Goal: Task Accomplishment & Management: Manage account settings

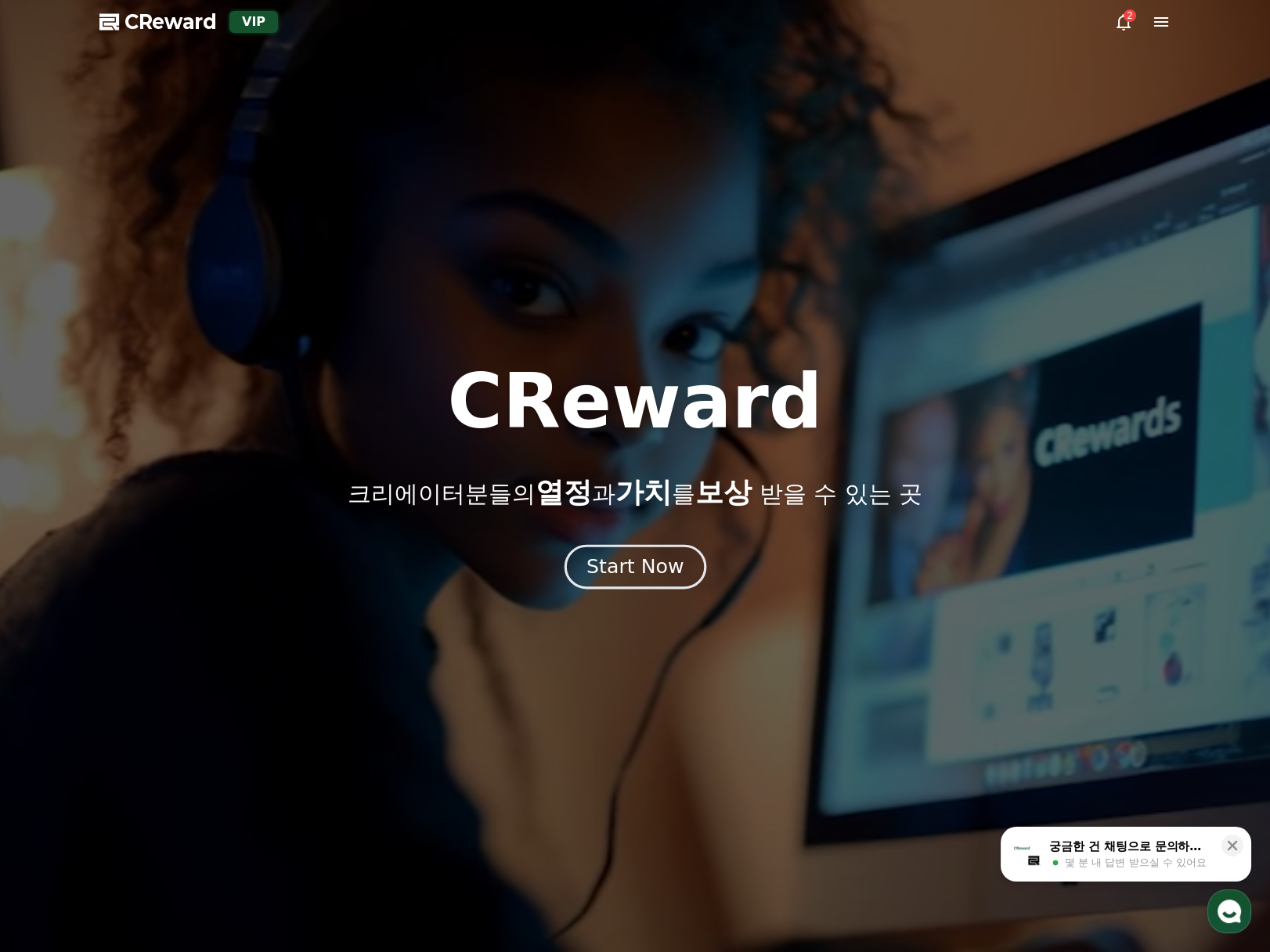
click at [666, 560] on div "Start Now" at bounding box center [634, 567] width 97 height 26
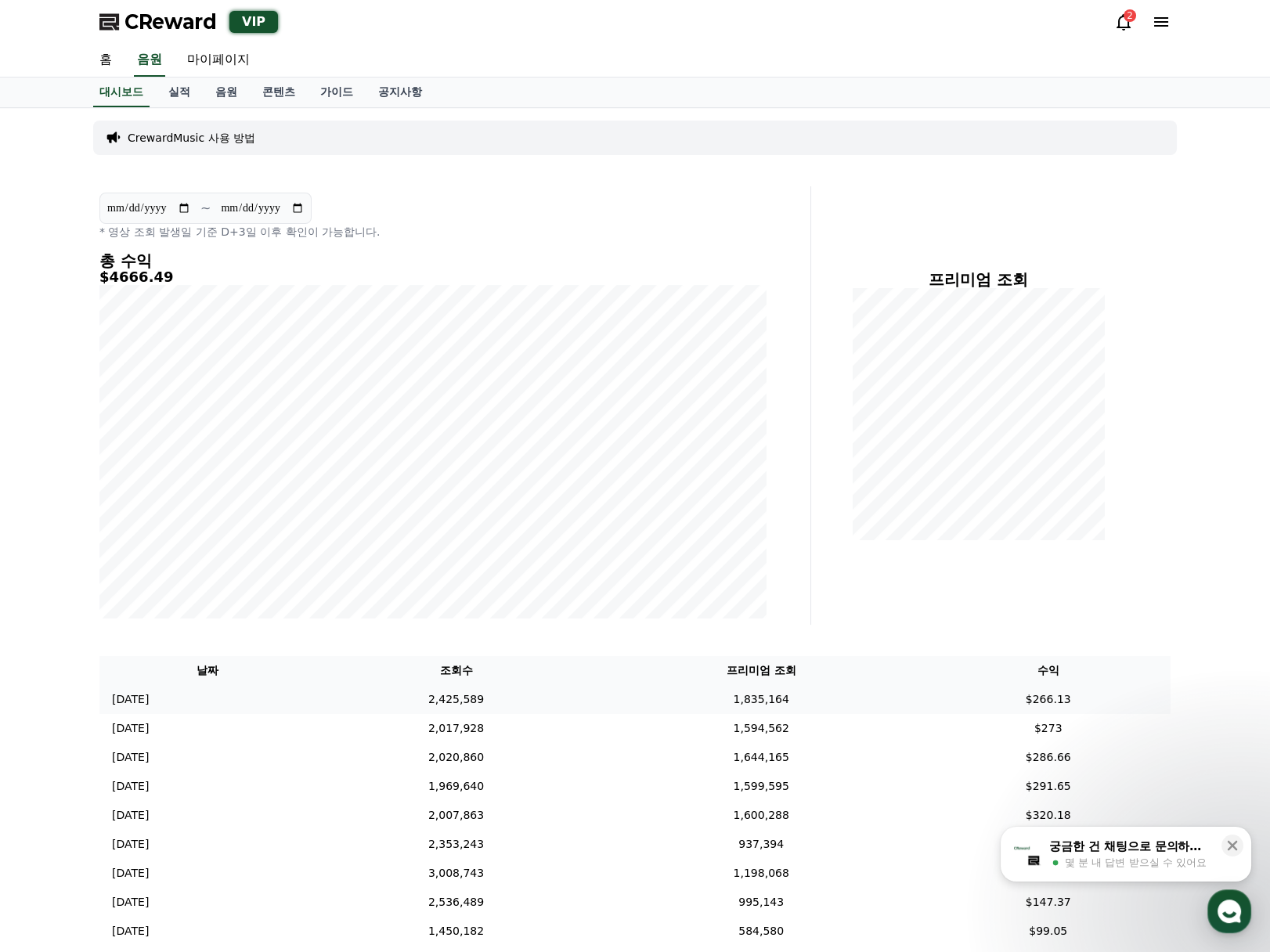
click at [921, 690] on td "1,835,164" at bounding box center [761, 700] width 329 height 29
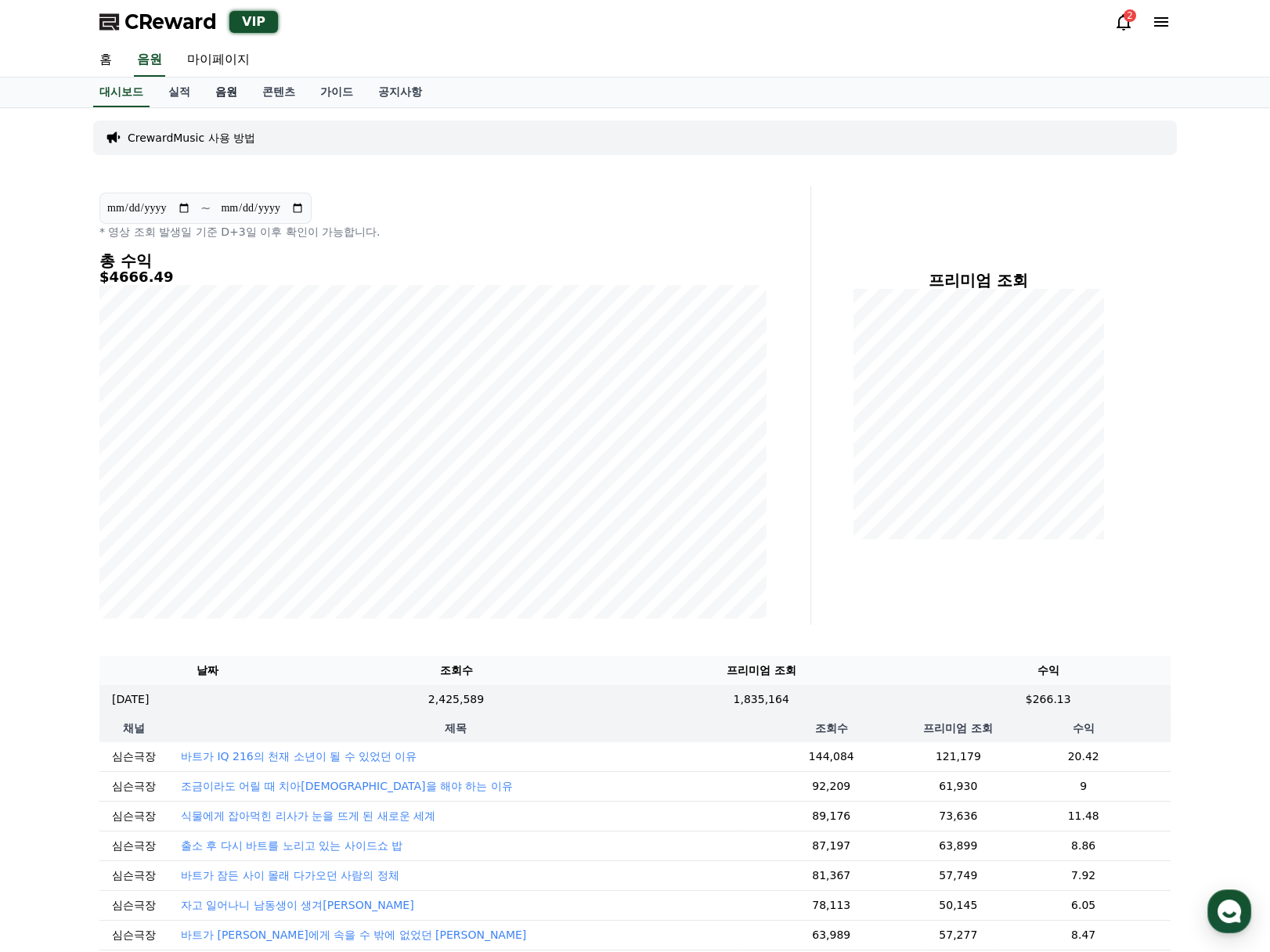
click at [221, 99] on link "음원" at bounding box center [226, 93] width 47 height 30
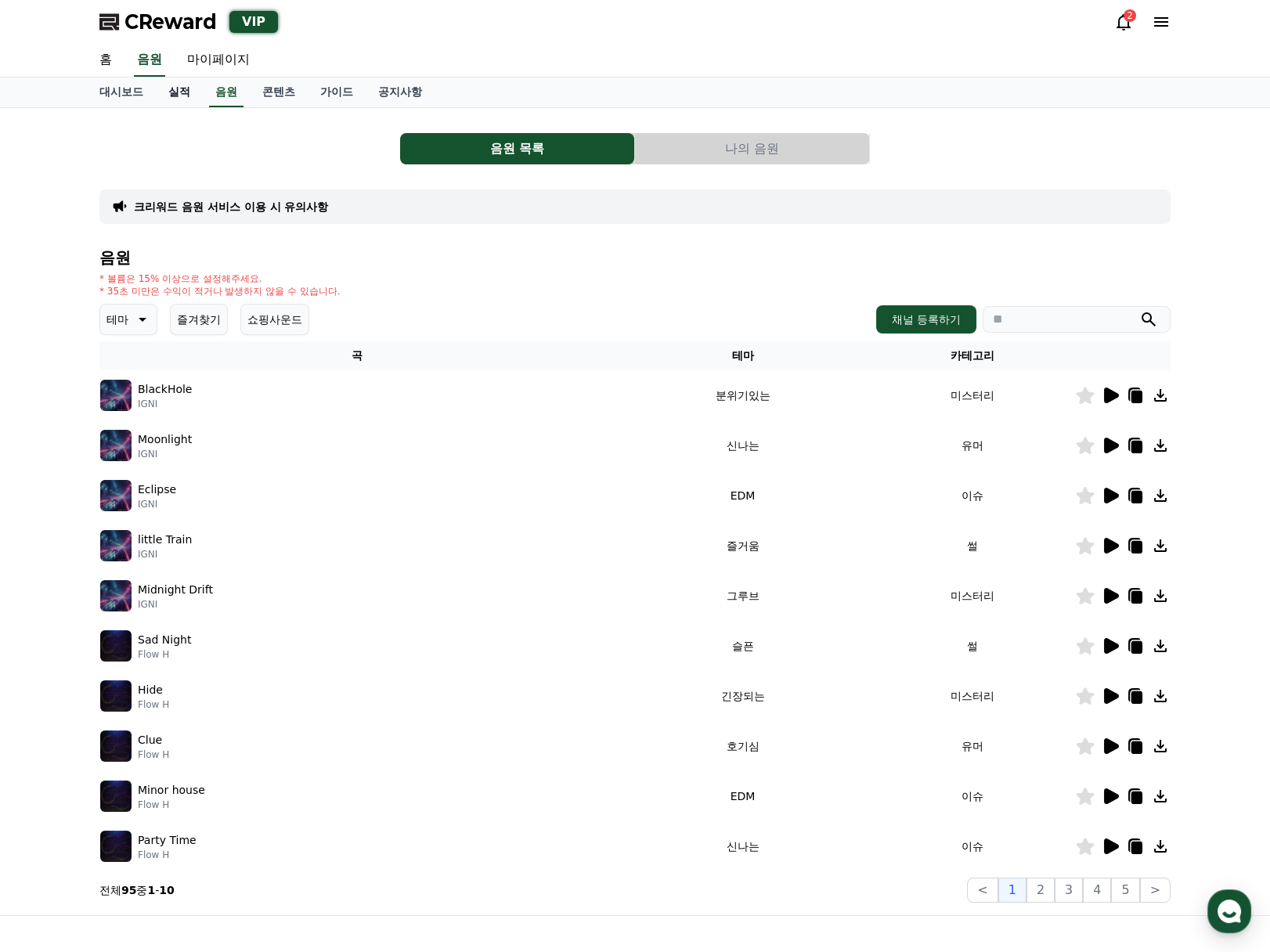
click at [171, 93] on link "실적" at bounding box center [179, 93] width 47 height 30
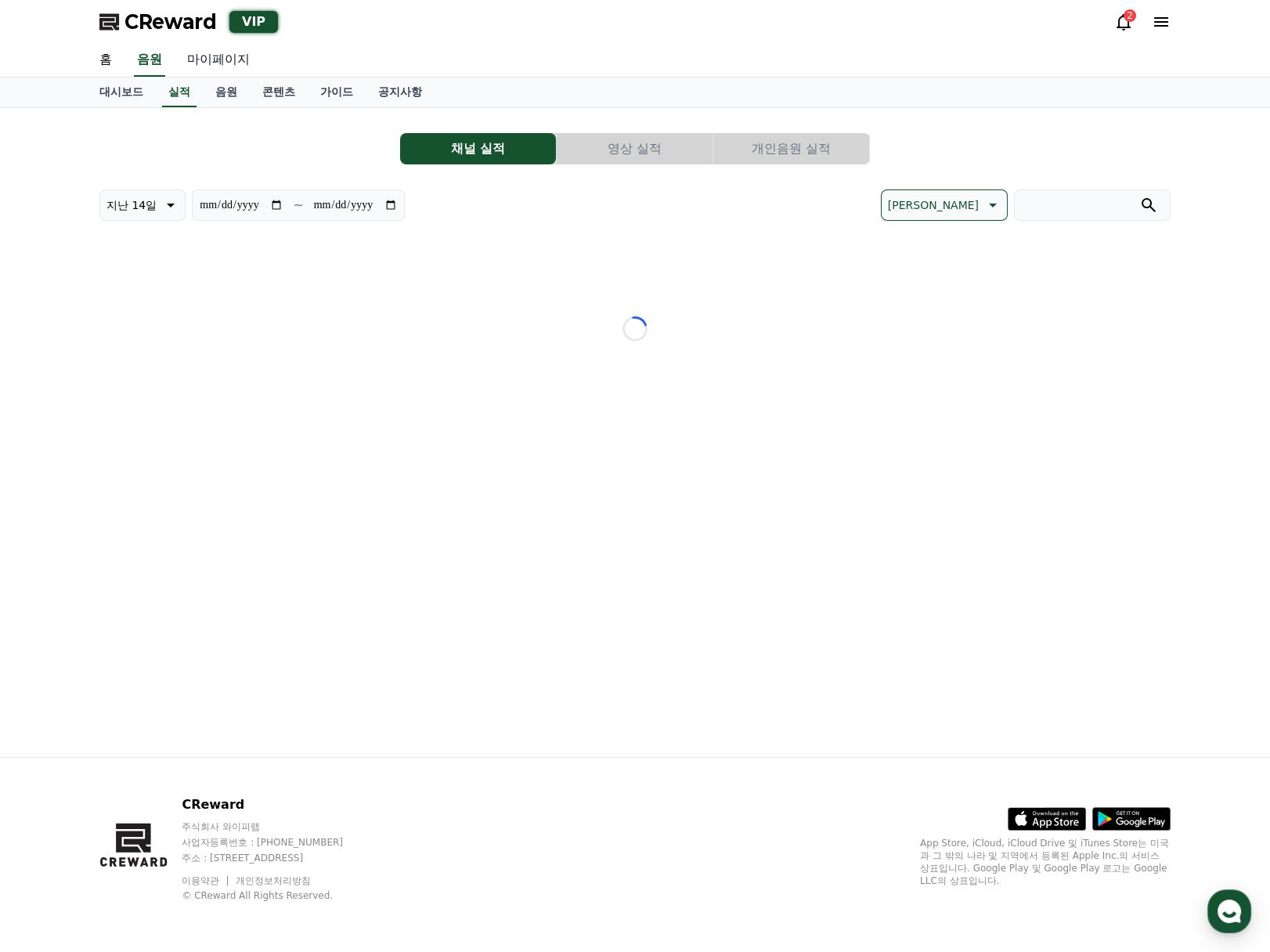
click at [231, 65] on link "마이페이지" at bounding box center [219, 60] width 88 height 33
select select "**********"
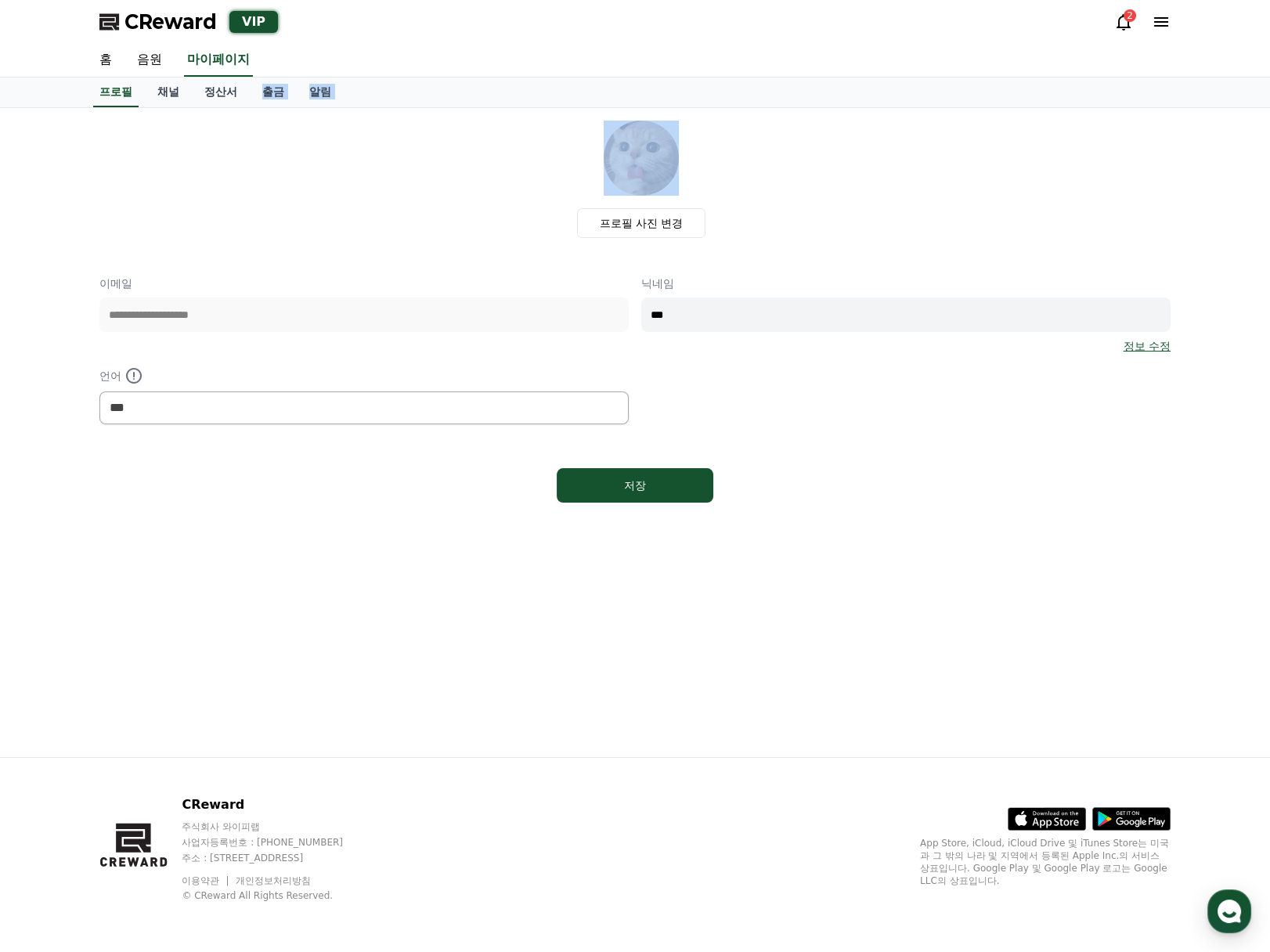
click at [235, 108] on div "**********" at bounding box center [635, 476] width 1270 height 952
click at [249, 108] on div "프로필 채널 정산서 출금 알림" at bounding box center [635, 93] width 1270 height 31
click at [232, 99] on link "정산서" at bounding box center [221, 93] width 58 height 30
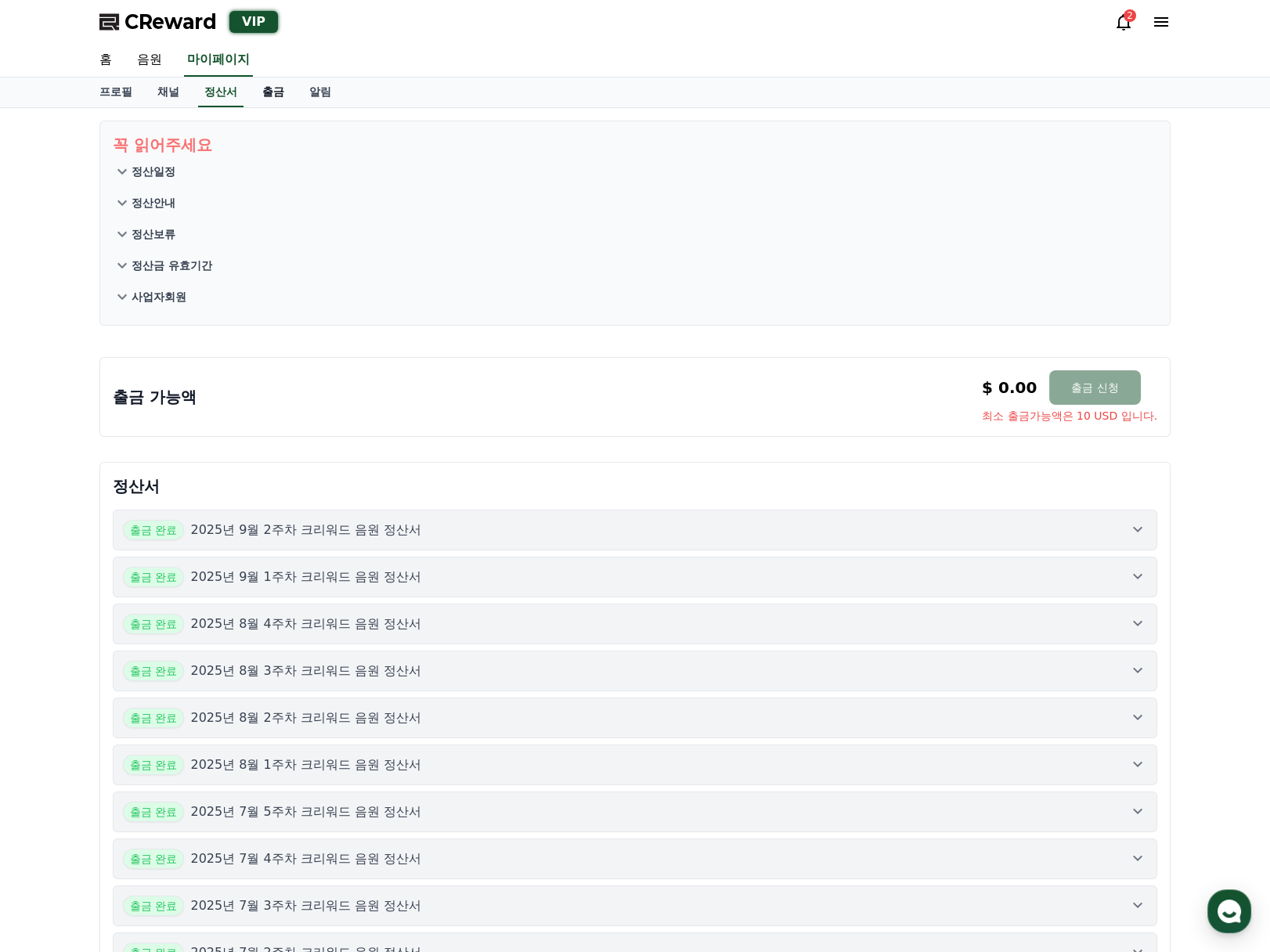
click at [281, 94] on link "출금" at bounding box center [273, 93] width 47 height 30
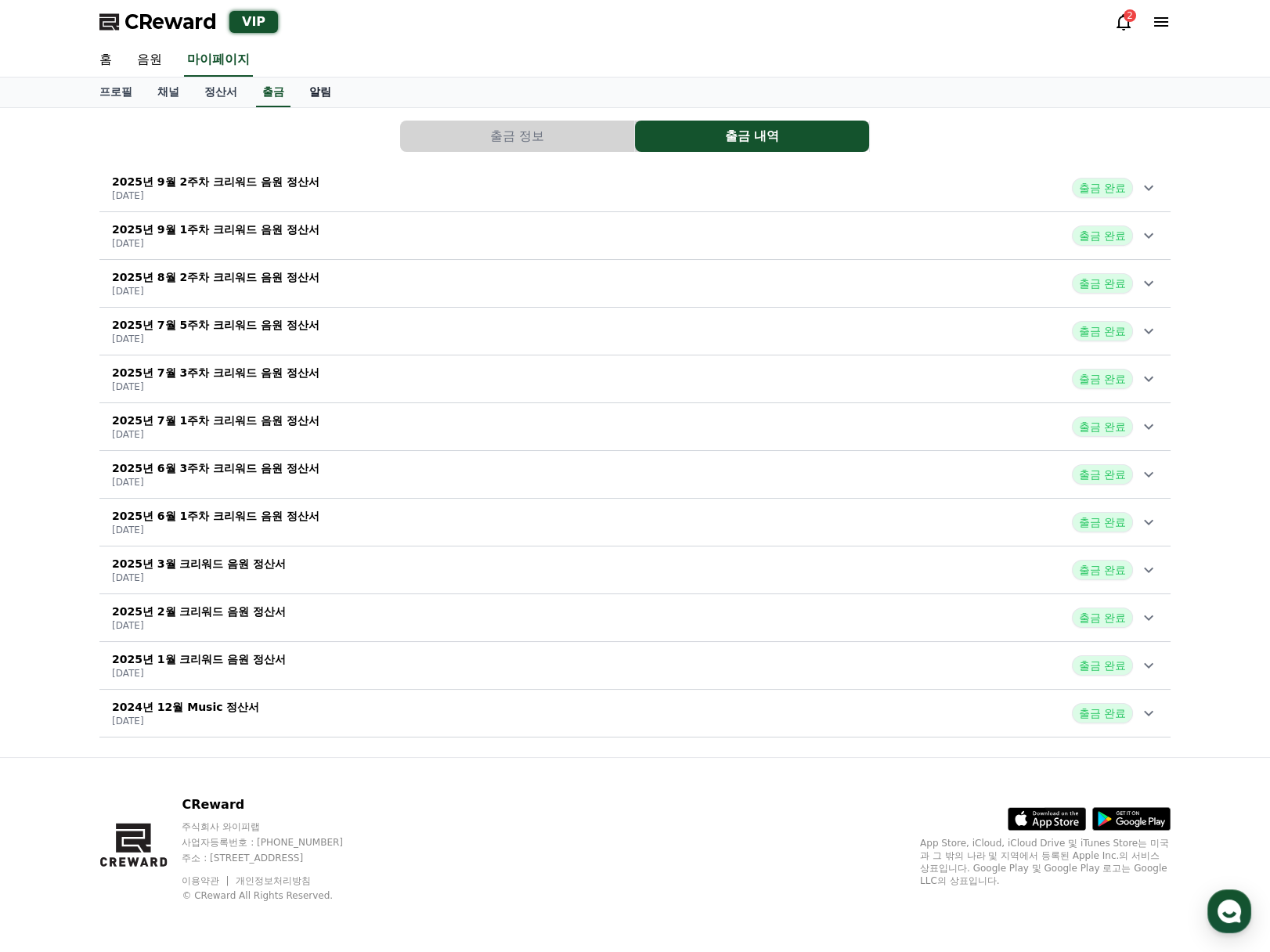
click at [316, 97] on link "알림" at bounding box center [320, 93] width 47 height 30
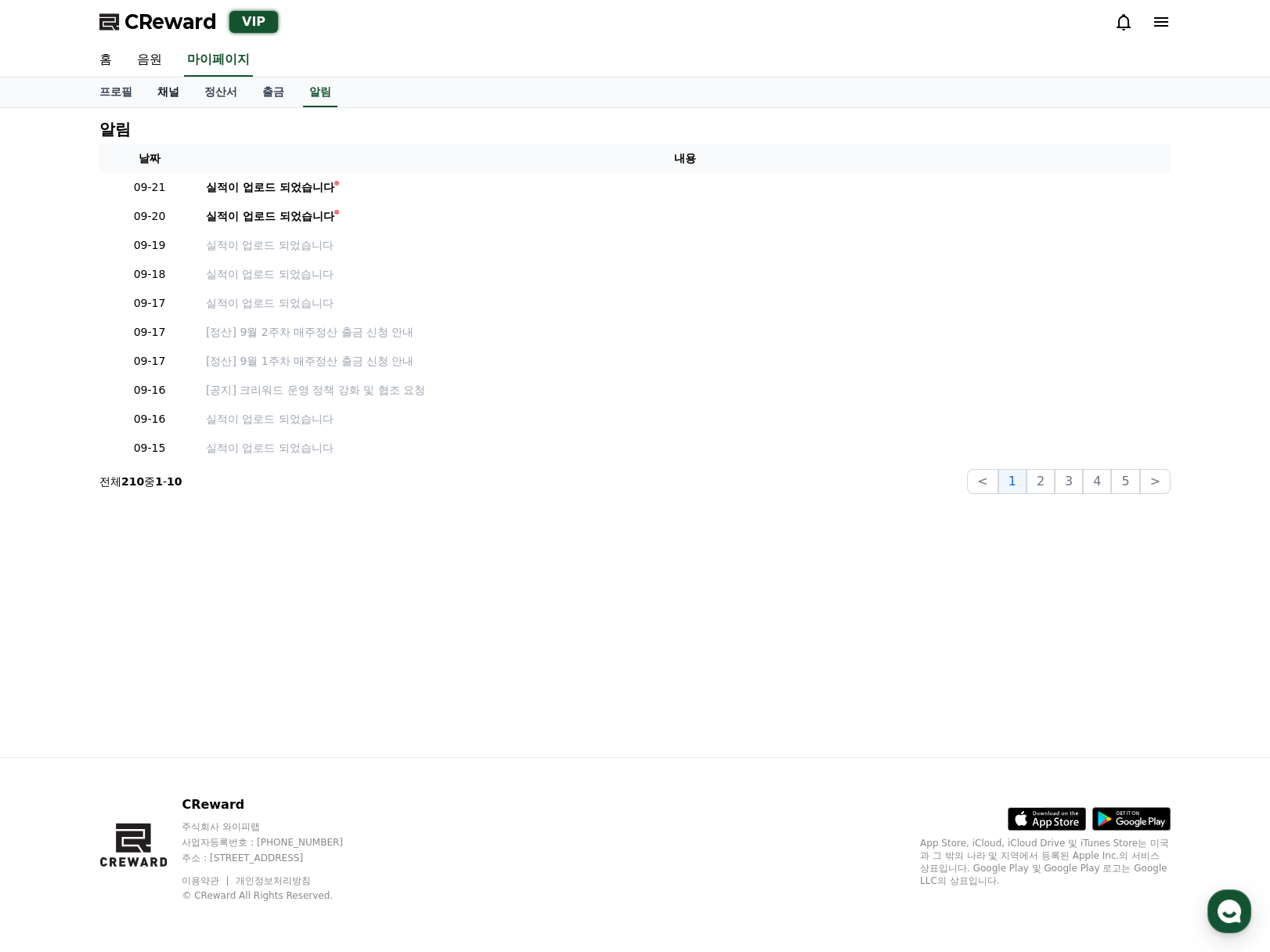
click at [171, 102] on link "채널" at bounding box center [168, 93] width 47 height 30
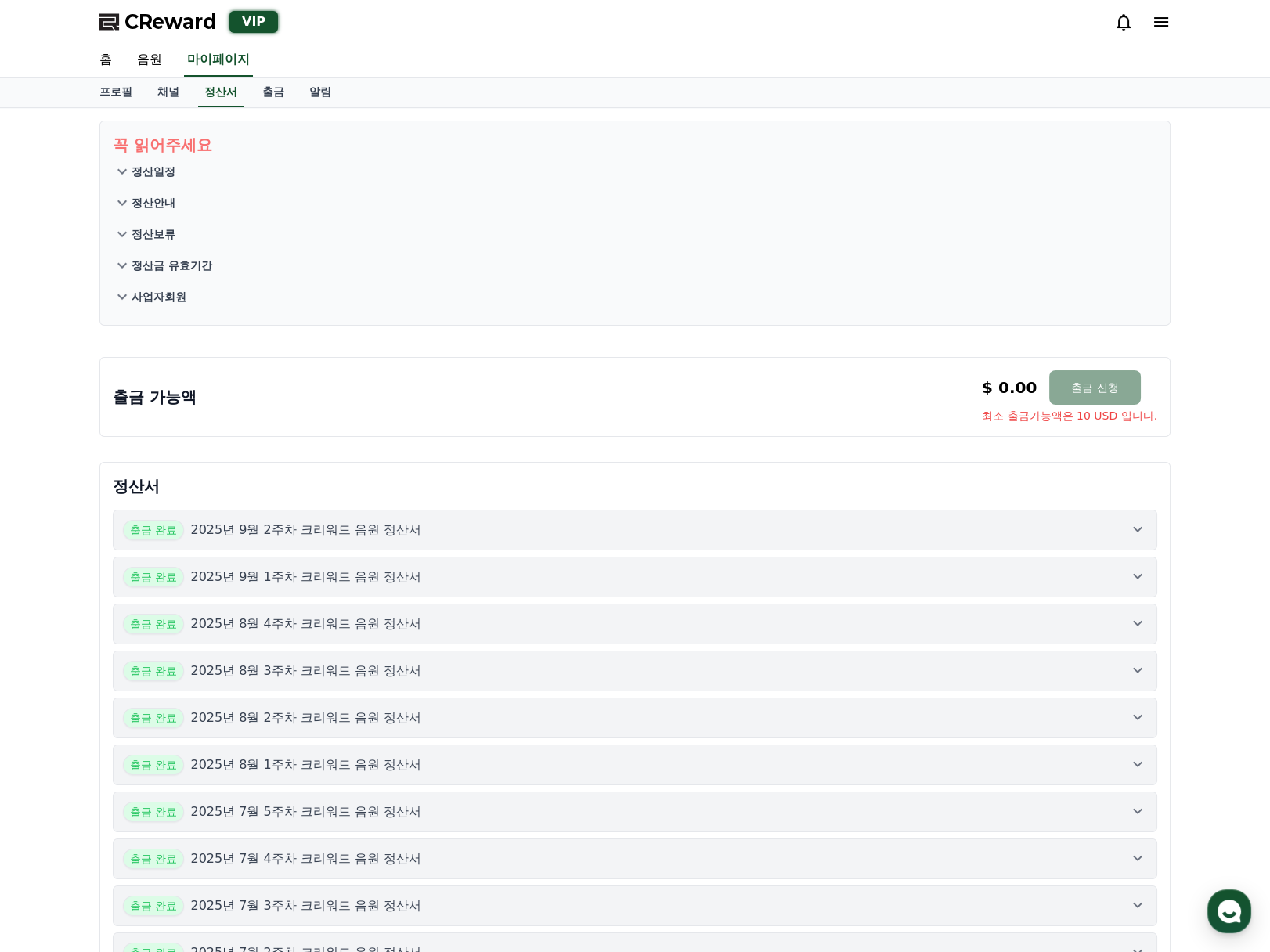
click at [523, 397] on div "출금 가능액 $ 0.00 출금 신청 최소 출금가능액은 10 USD 입니다. $ 0.00 출금 신청 최소 출금가능액은 10 USD 입니다." at bounding box center [635, 397] width 1045 height 53
